Goal: Task Accomplishment & Management: Use online tool/utility

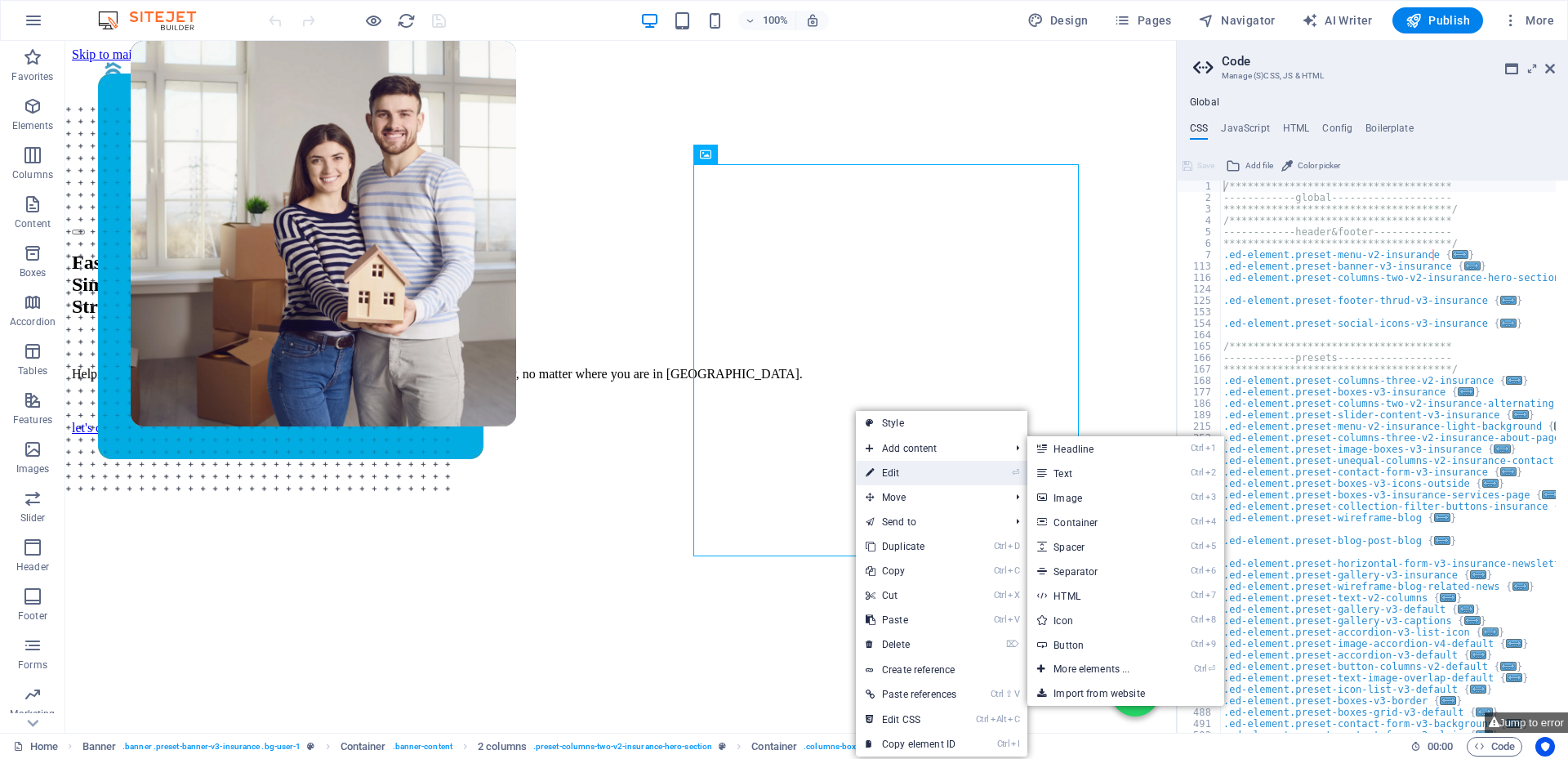
click at [897, 474] on link "⏎ Edit" at bounding box center [910, 473] width 111 height 24
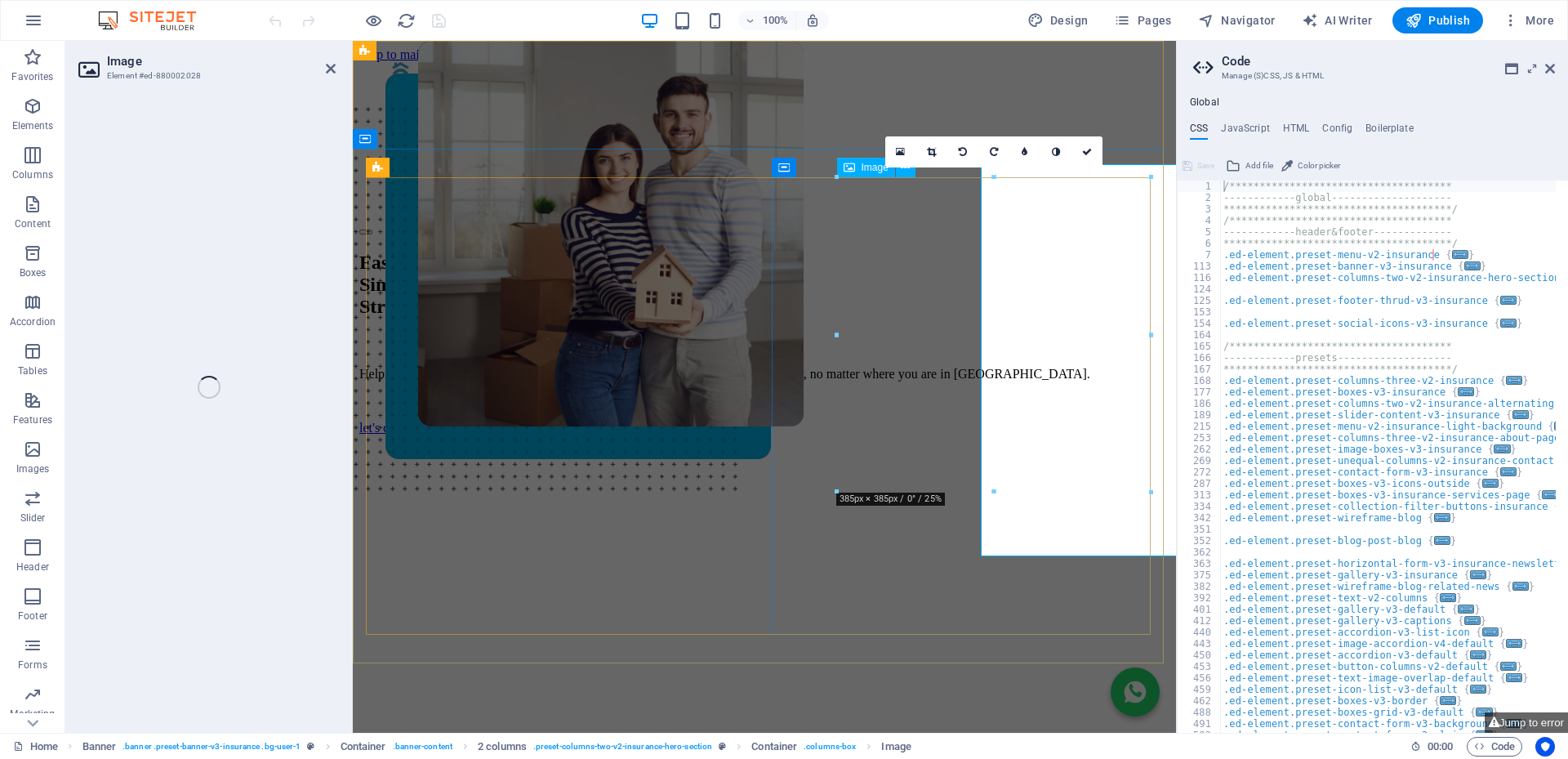
select select "px"
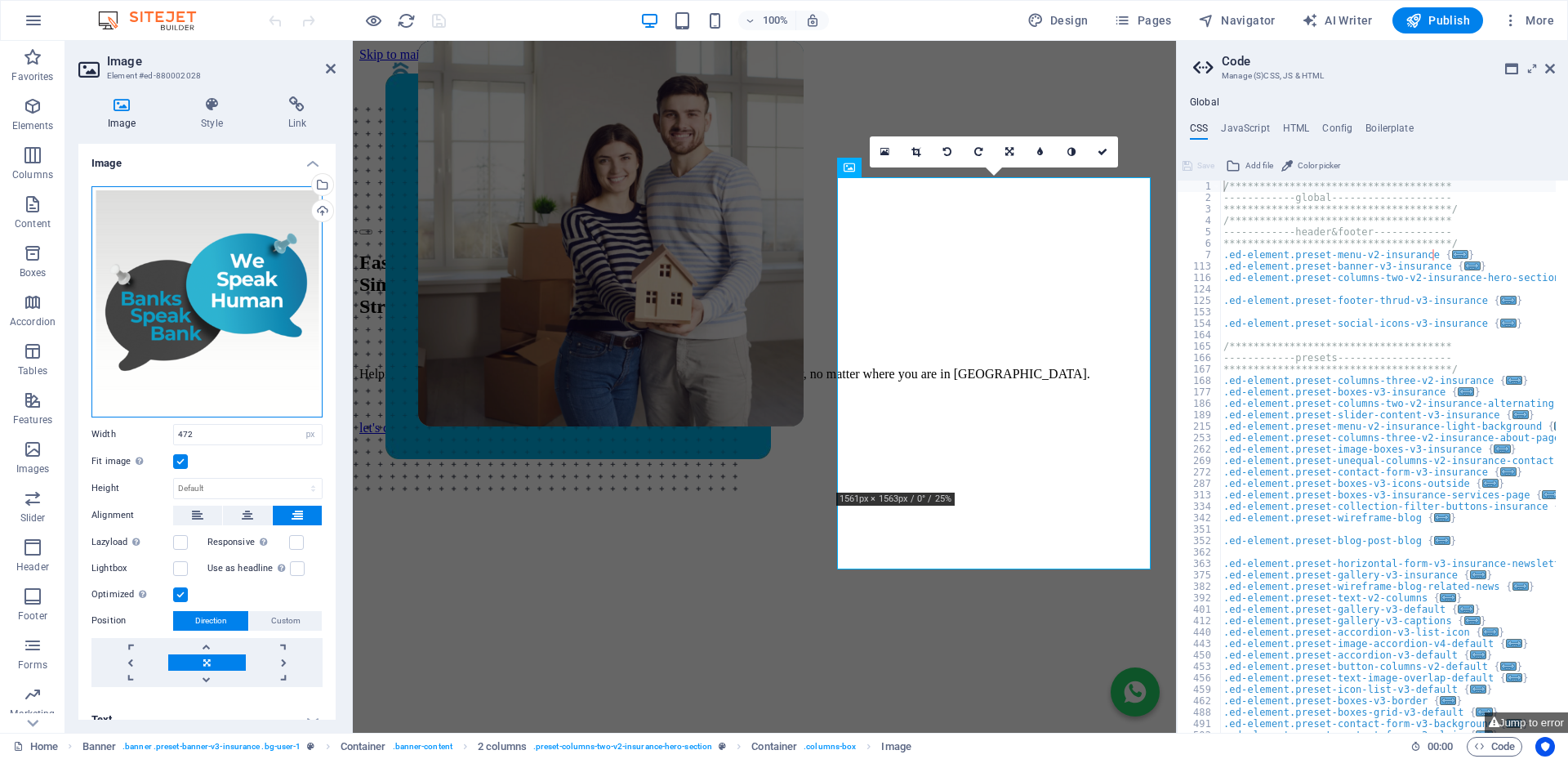
click at [257, 290] on div "Drag files here, click to choose files or select files from Files or our free s…" at bounding box center [206, 301] width 232 height 232
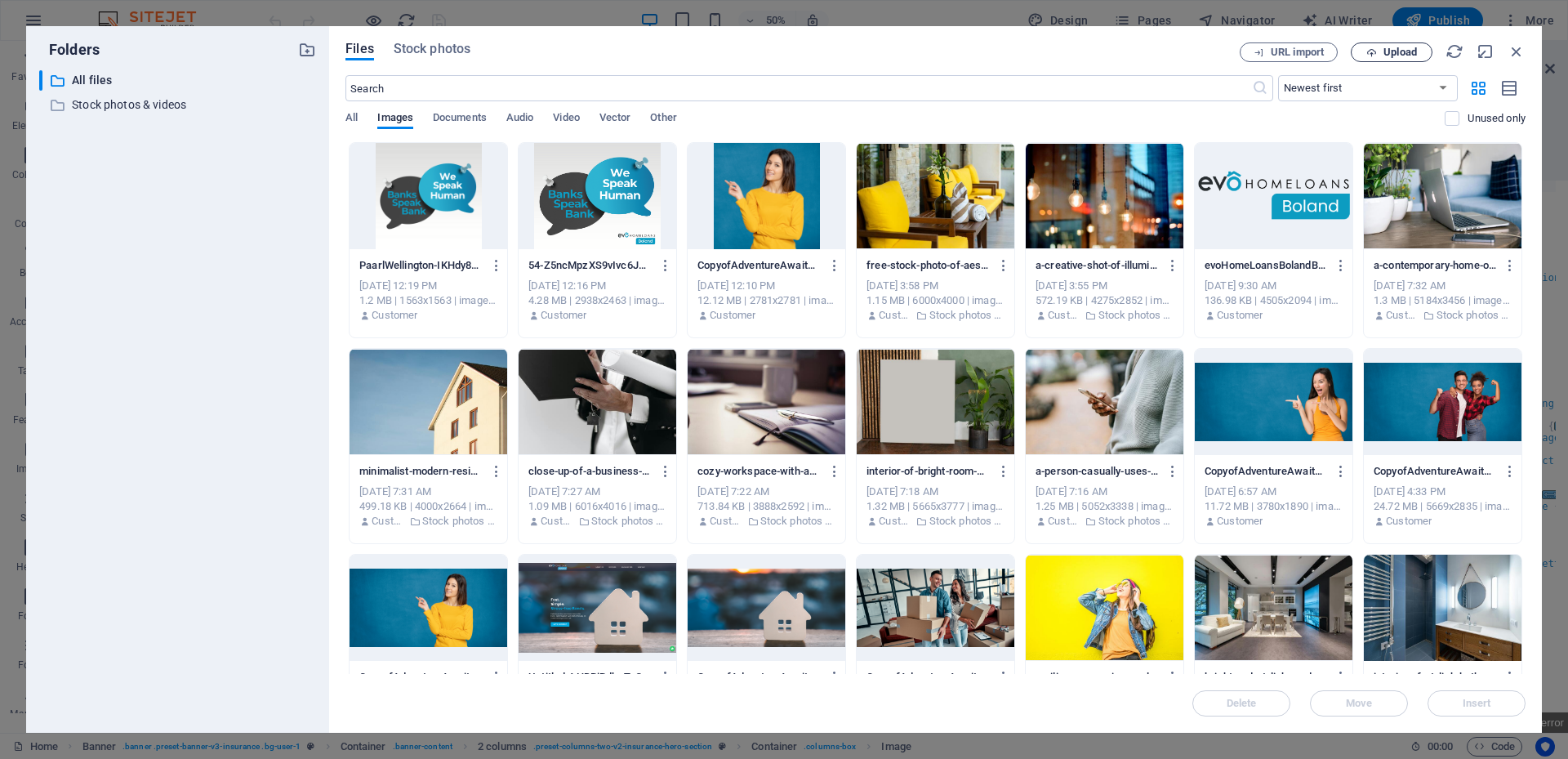
click at [1398, 51] on span "Upload" at bounding box center [1401, 52] width 33 height 10
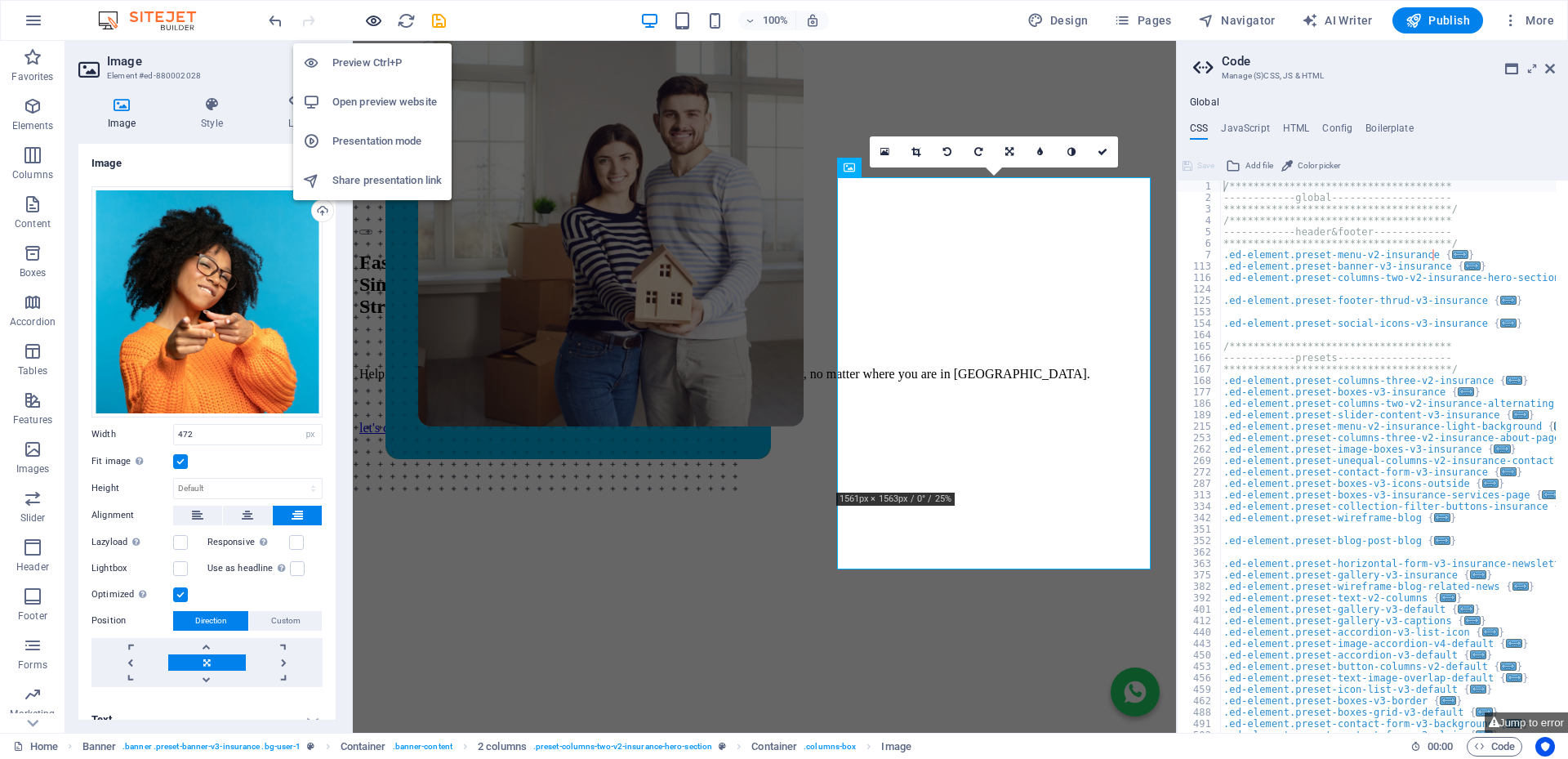
click at [371, 19] on icon "button" at bounding box center [374, 20] width 19 height 19
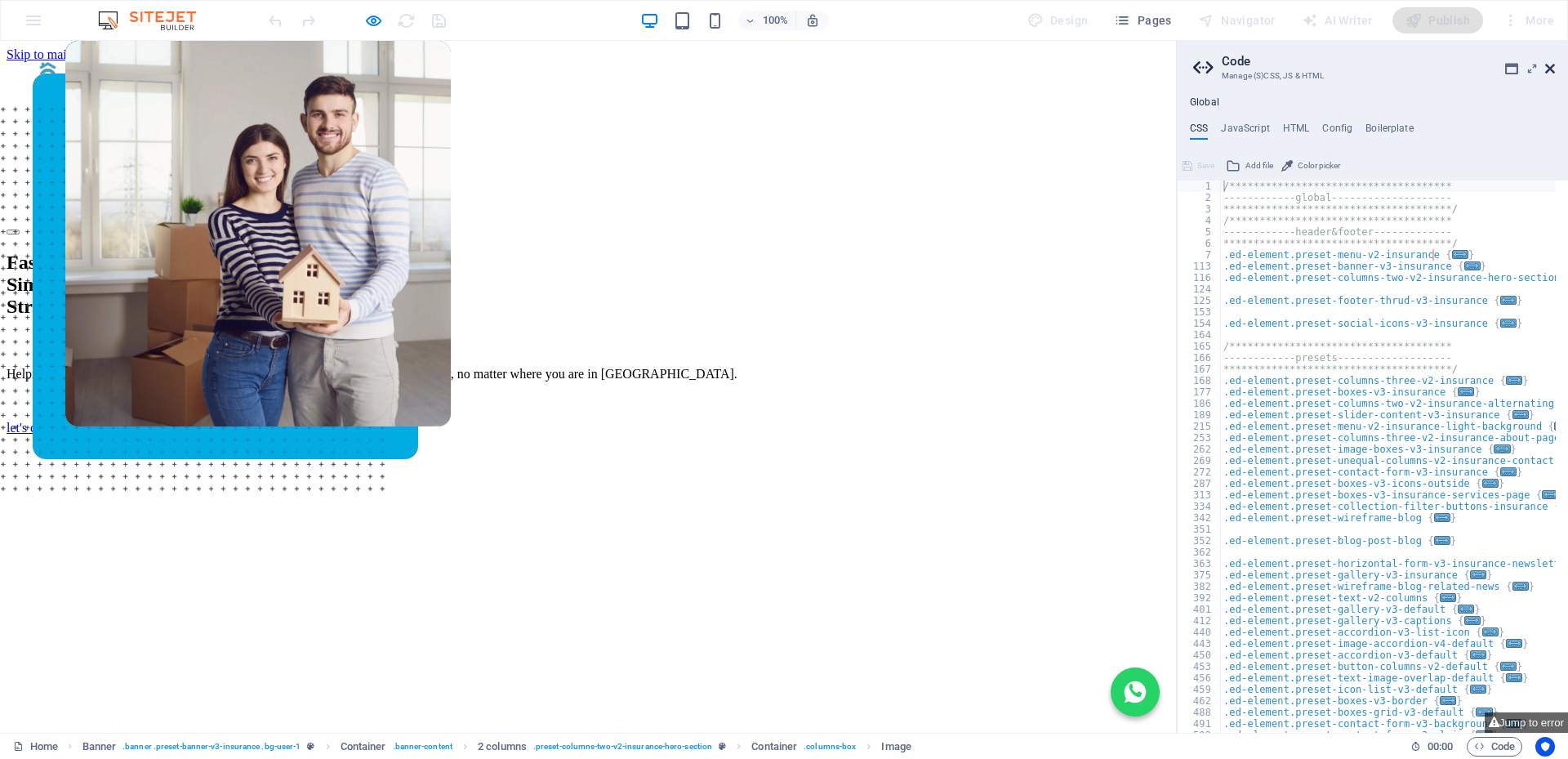
click at [1554, 69] on icon at bounding box center [1549, 69] width 10 height 13
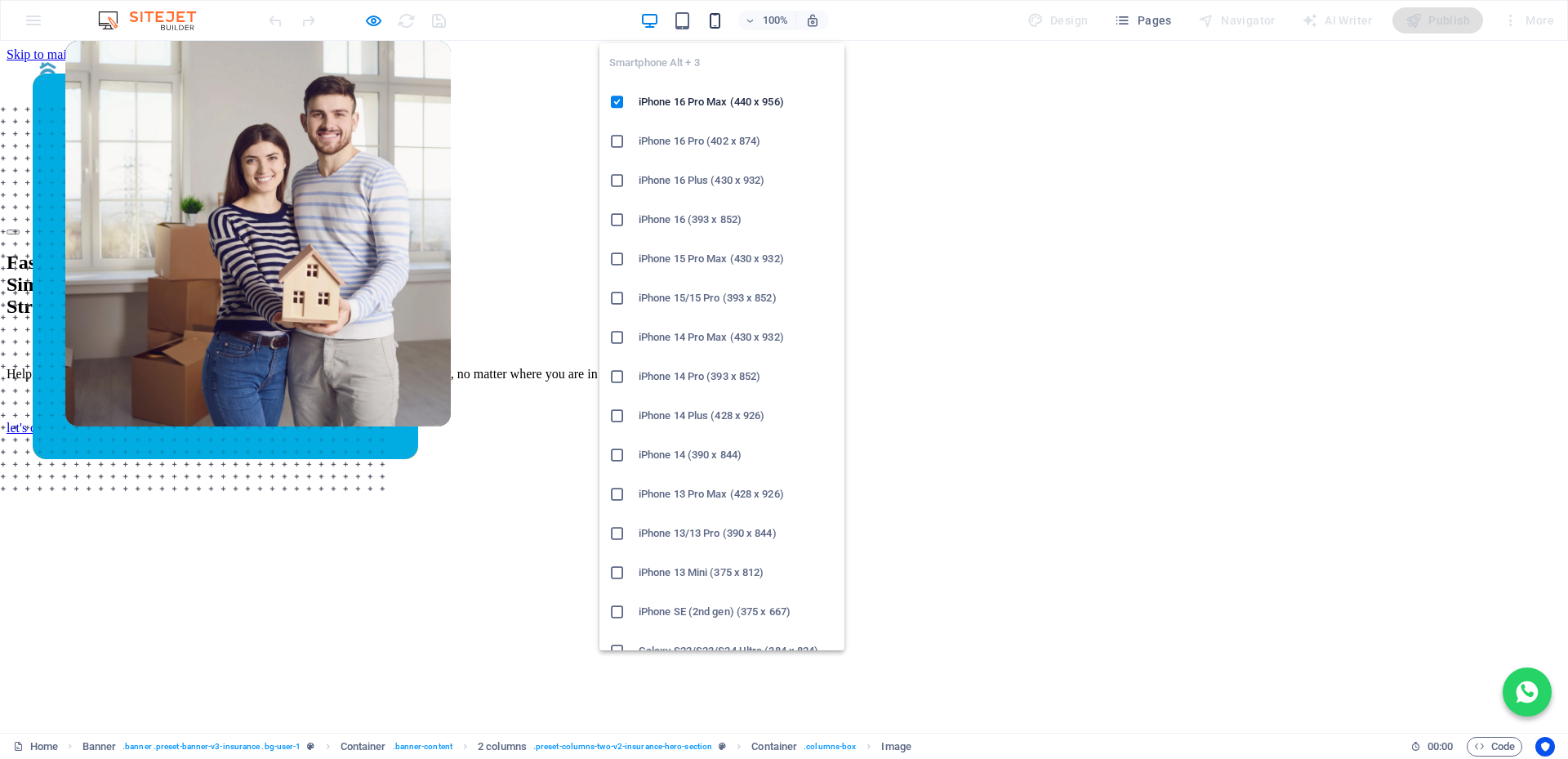
click at [718, 22] on icon "button" at bounding box center [715, 20] width 19 height 19
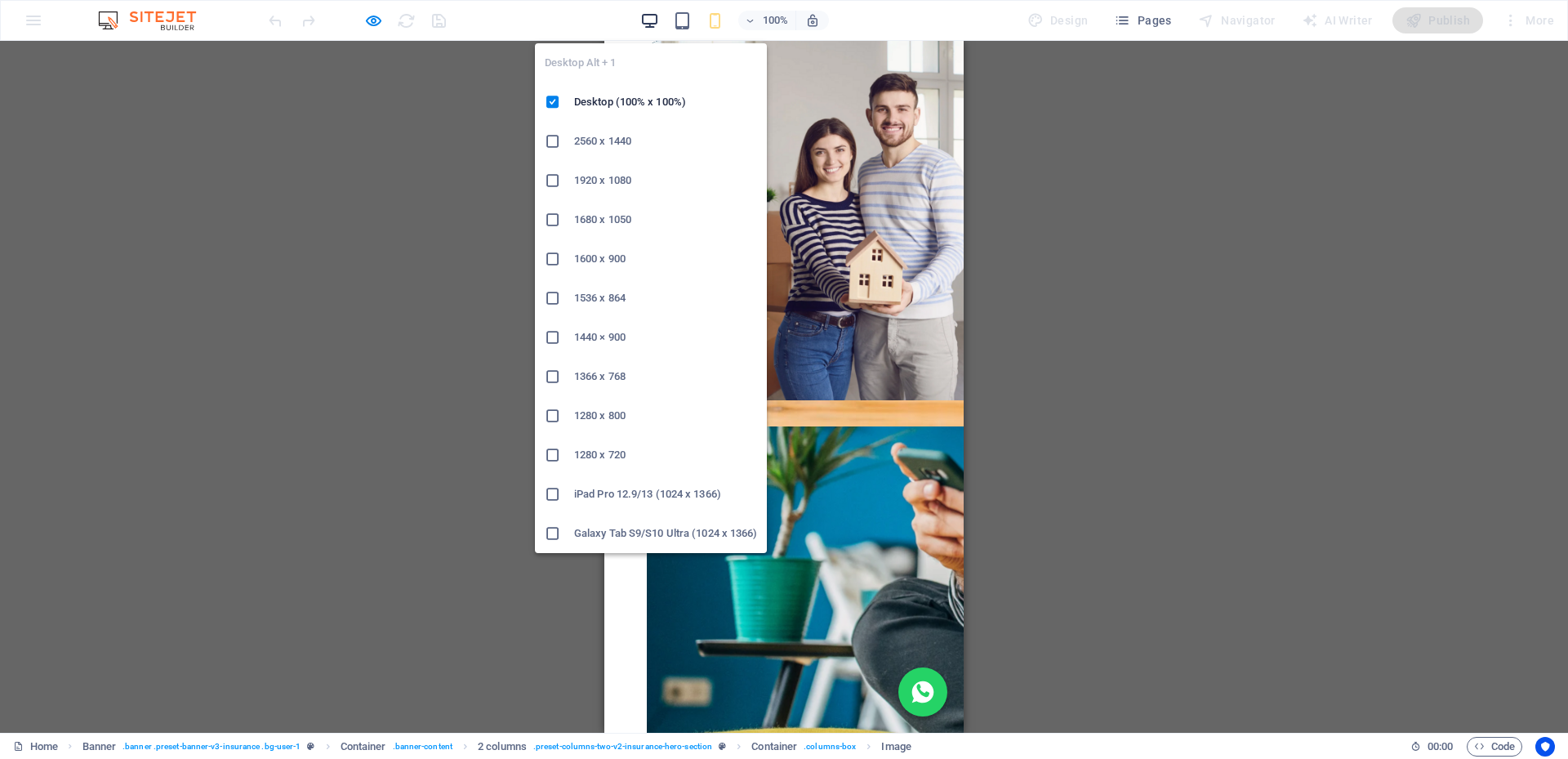
click at [656, 17] on icon "button" at bounding box center [649, 20] width 19 height 19
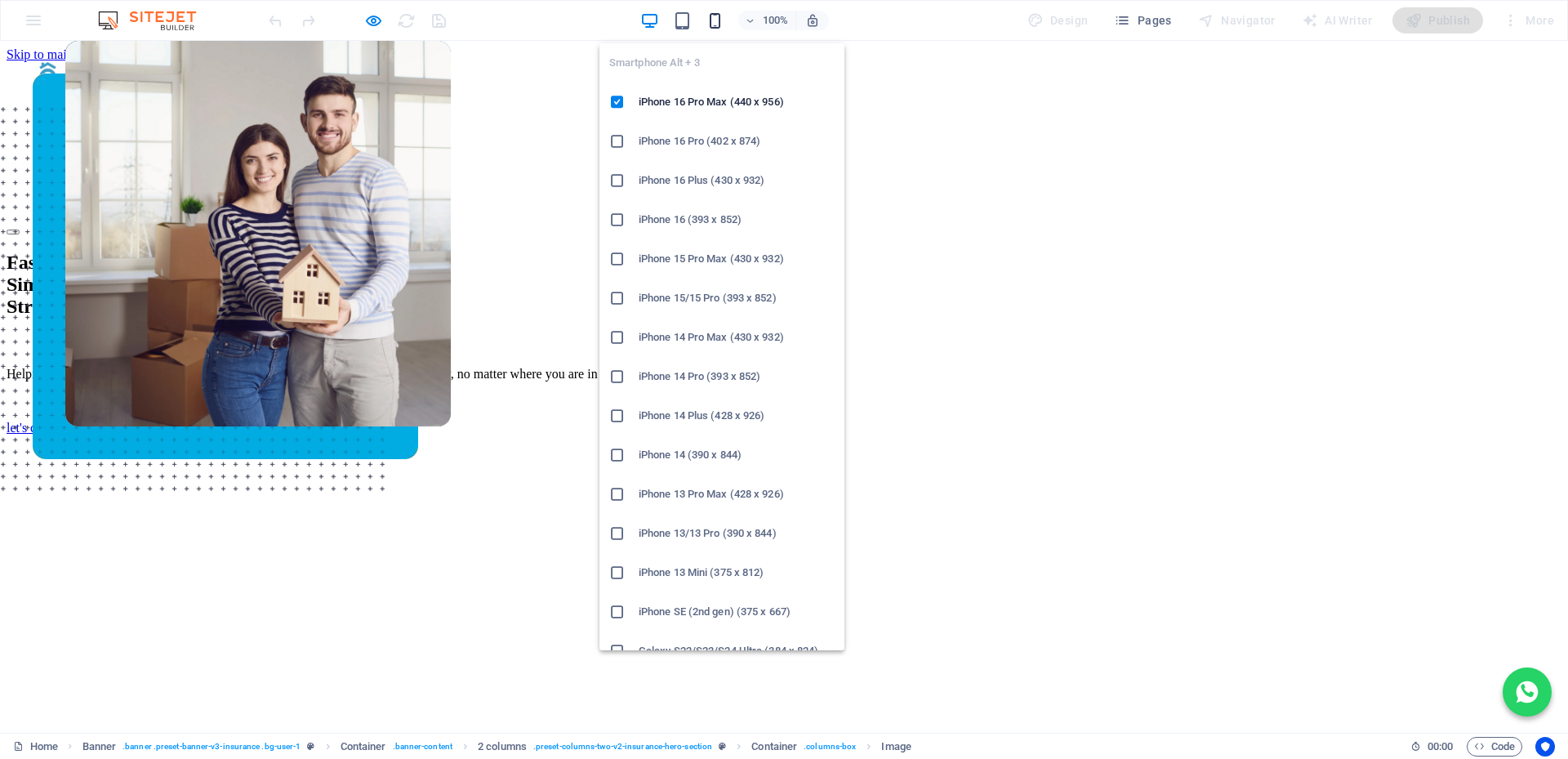
click at [714, 24] on icon "button" at bounding box center [715, 20] width 19 height 19
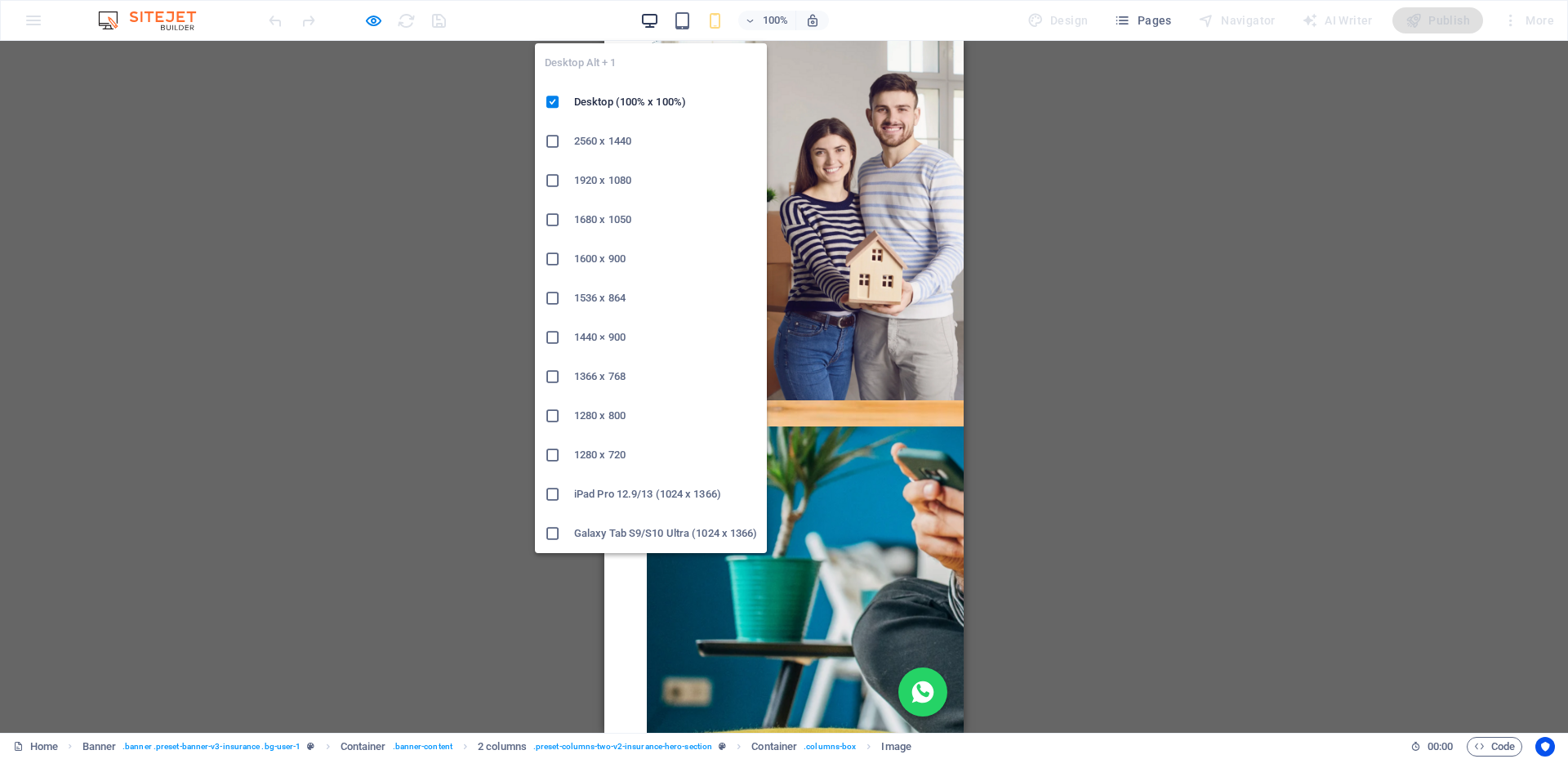
drag, startPoint x: 653, startPoint y: 17, endPoint x: 997, endPoint y: 257, distance: 419.4
click at [653, 17] on icon "button" at bounding box center [649, 20] width 19 height 19
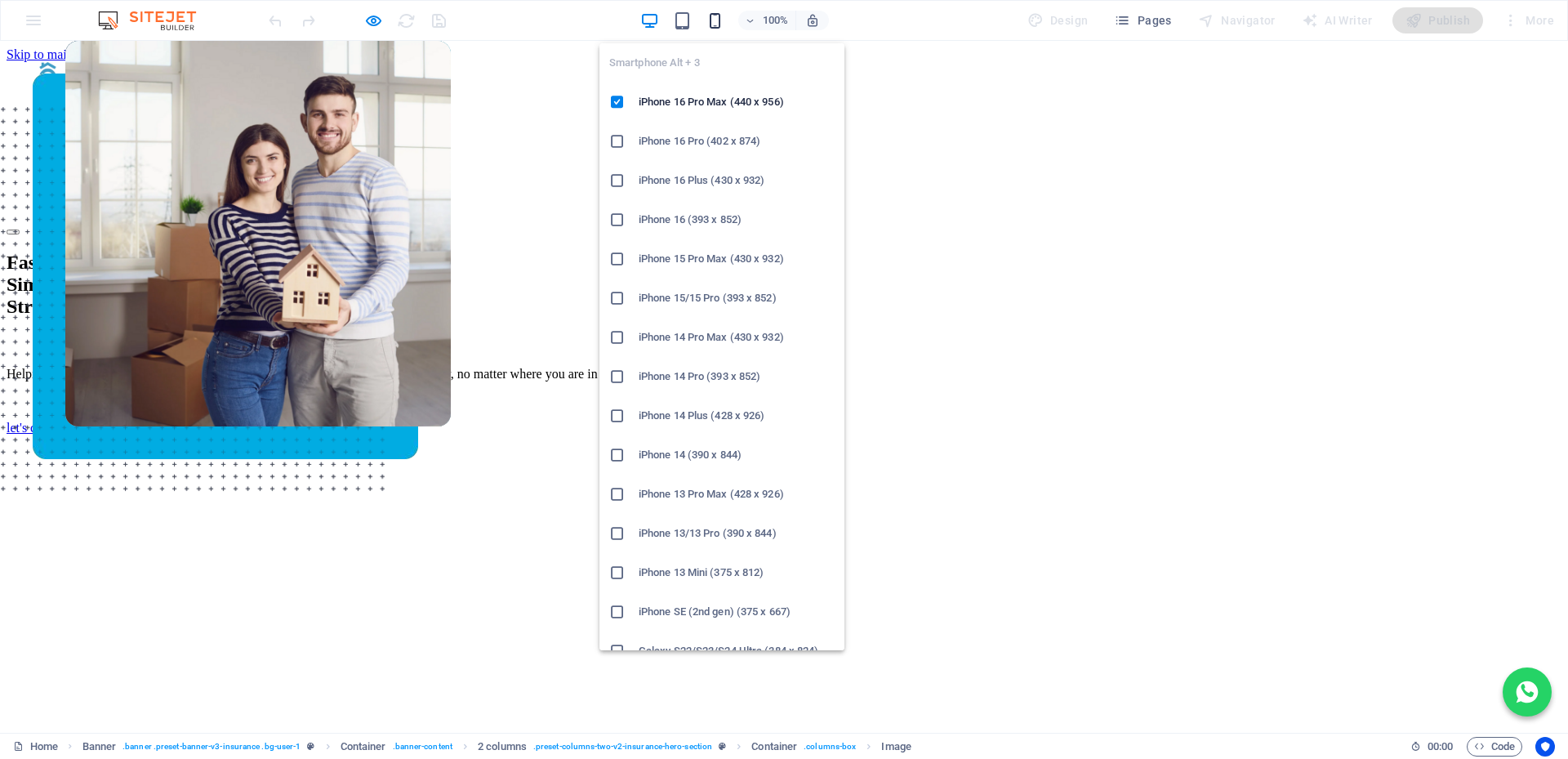
click at [720, 20] on icon "button" at bounding box center [715, 20] width 19 height 19
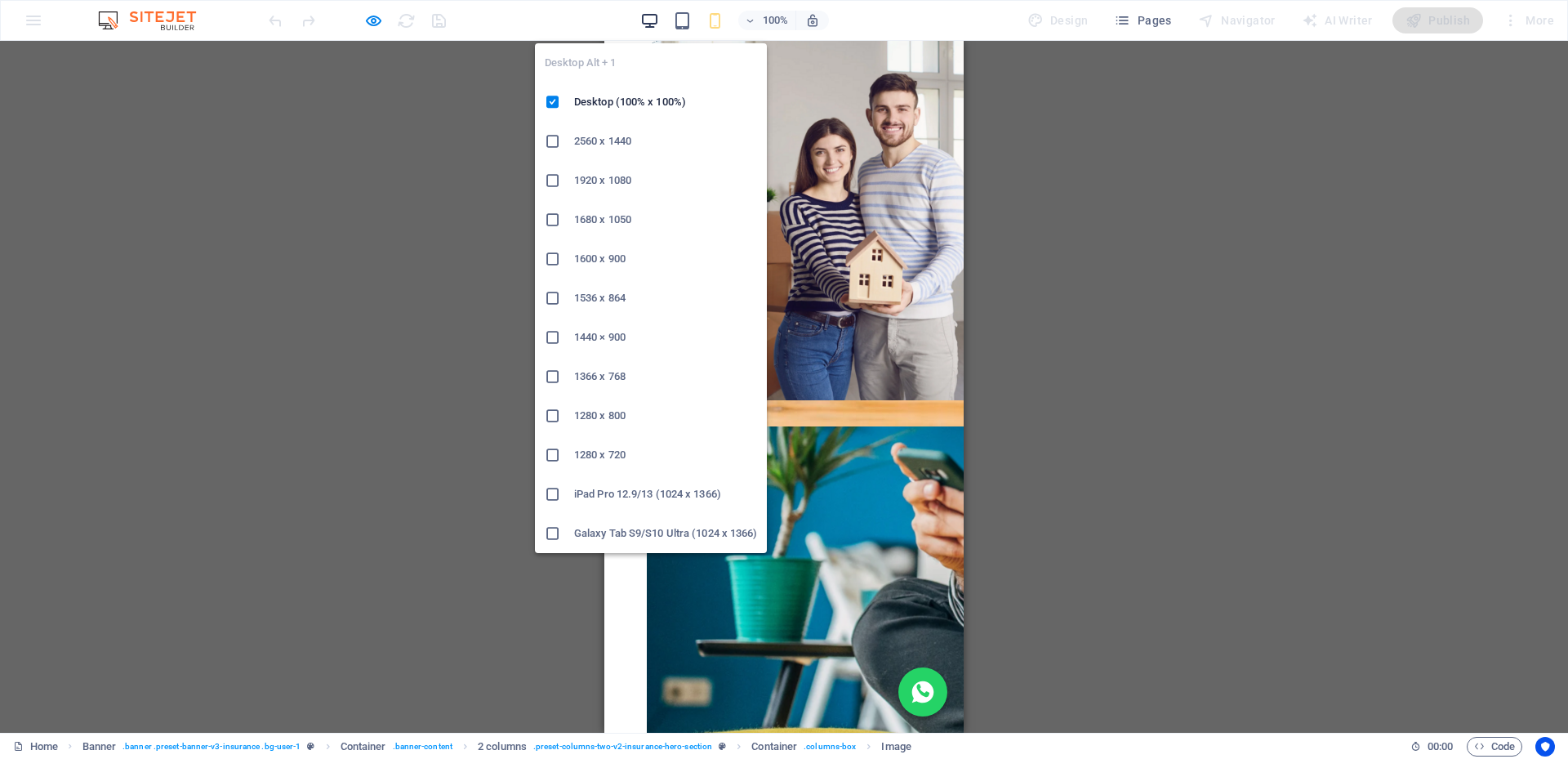
click at [658, 19] on icon "button" at bounding box center [649, 20] width 19 height 19
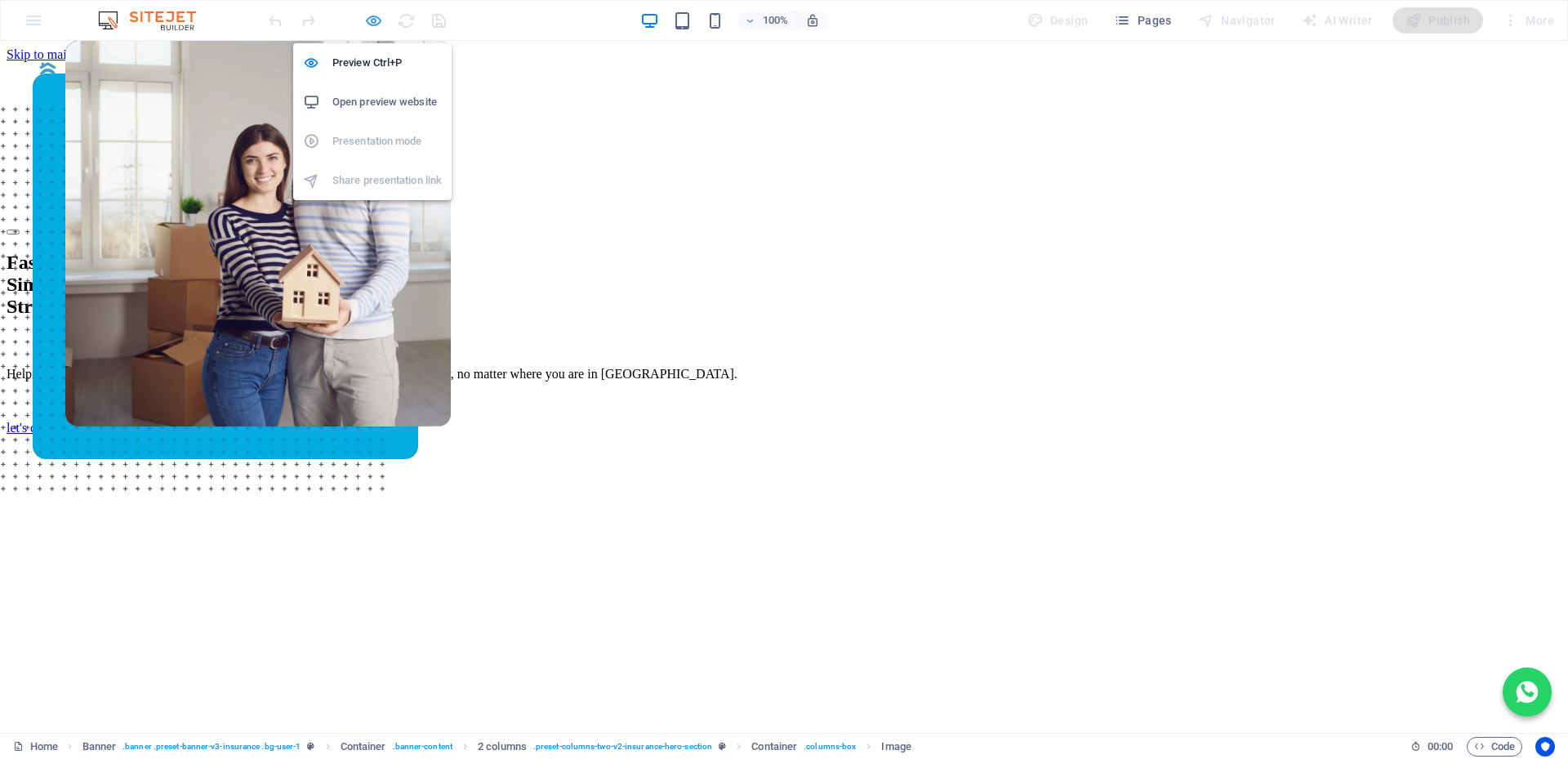
click at [372, 17] on icon "button" at bounding box center [374, 20] width 19 height 19
select select "px"
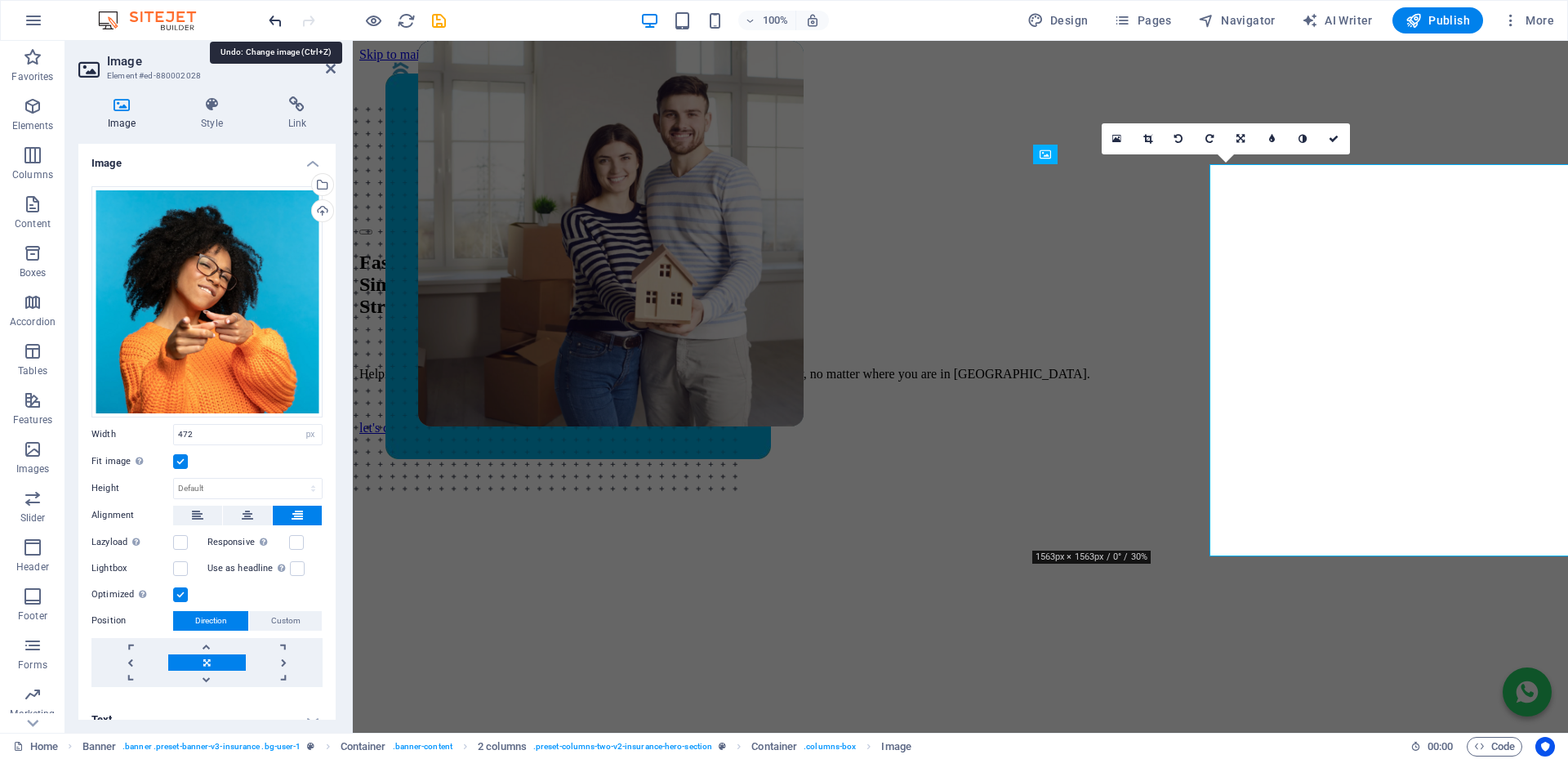
click at [277, 19] on icon "undo" at bounding box center [275, 20] width 19 height 19
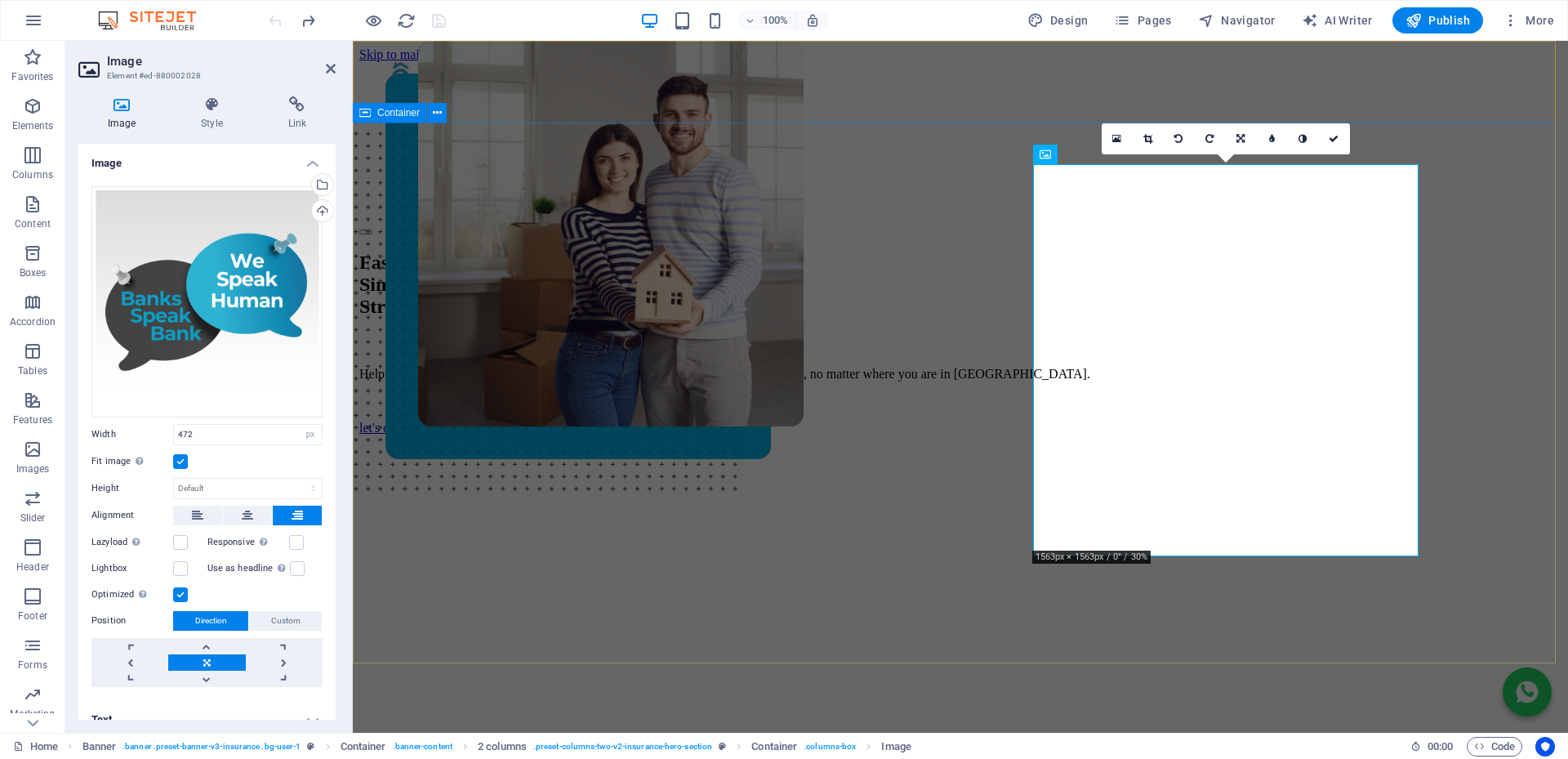
click at [430, 235] on div "Fast. Simple. Stress-free Bonds. Helping you buy your dream home with FREE, exp…" at bounding box center [960, 564] width 1203 height 658
